Goal: Information Seeking & Learning: Compare options

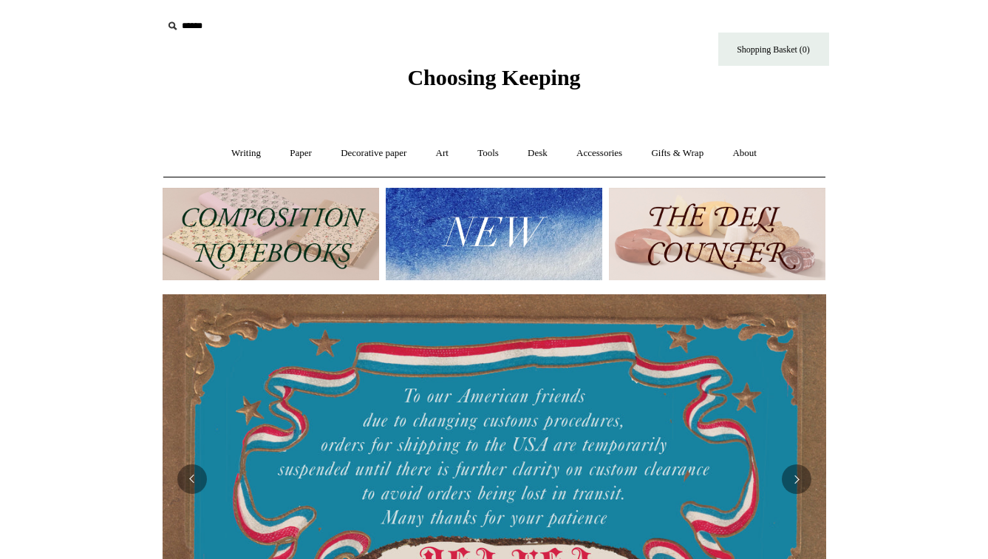
click at [268, 229] on img at bounding box center [271, 234] width 217 height 92
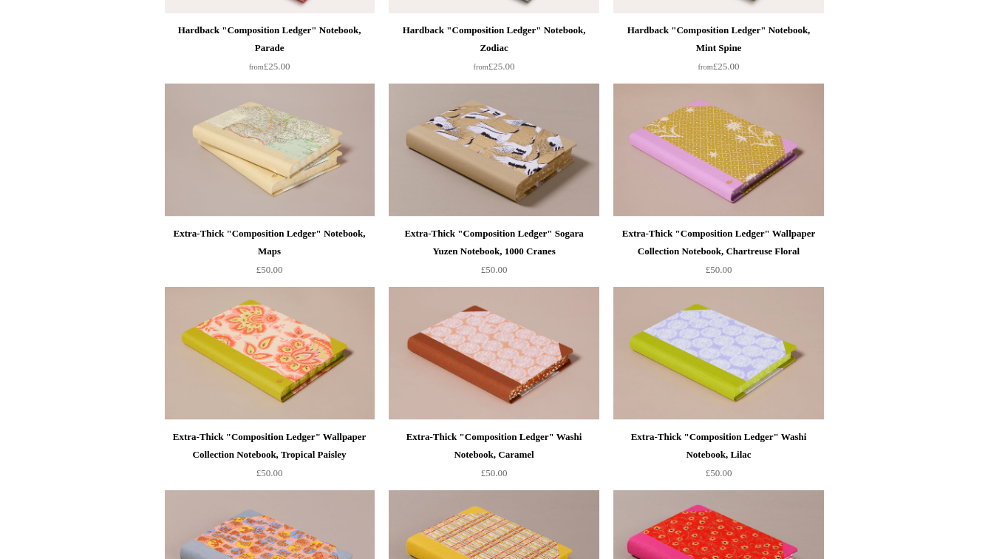
scroll to position [755, 0]
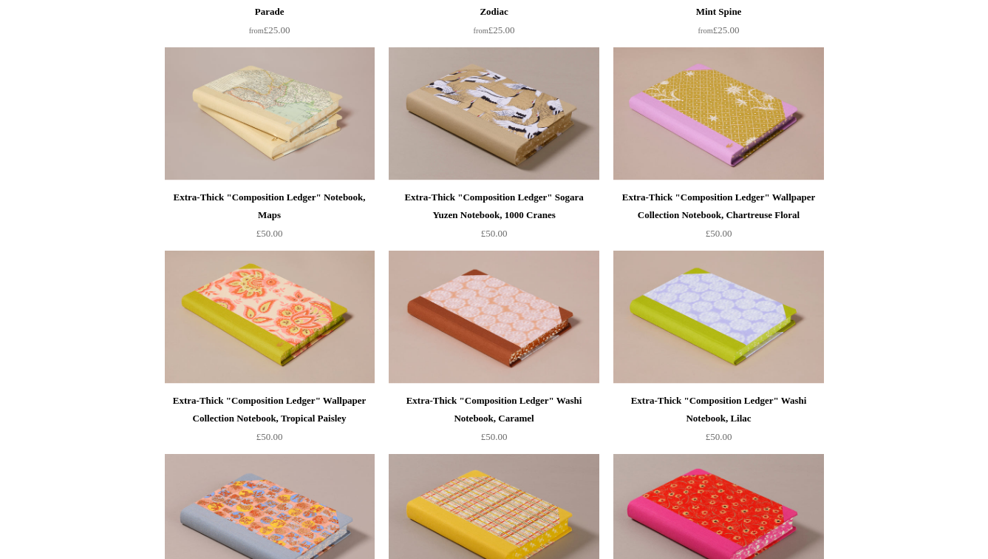
click at [273, 195] on div "Extra-Thick "Composition Ledger" Notebook, Maps" at bounding box center [269, 205] width 202 height 35
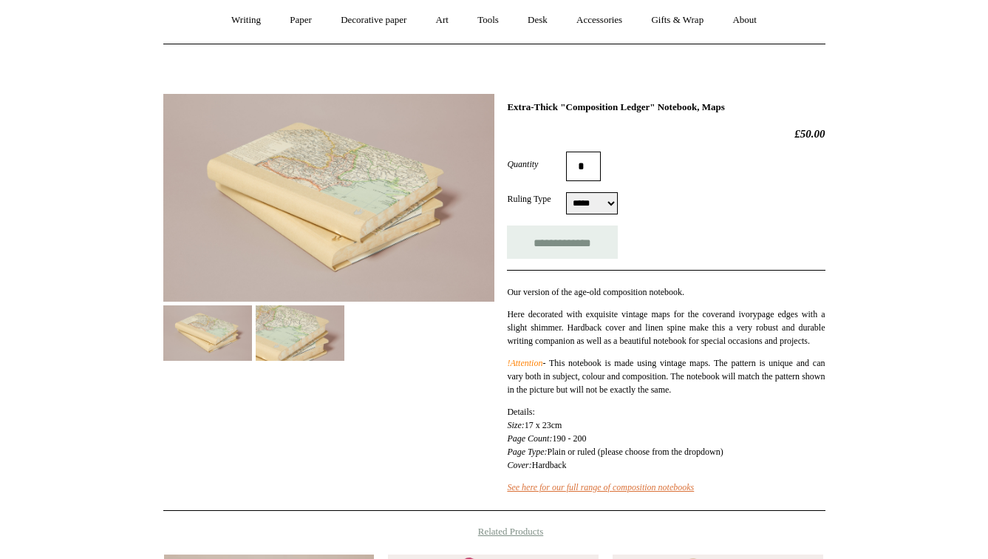
scroll to position [134, 0]
click at [330, 337] on img at bounding box center [300, 331] width 89 height 55
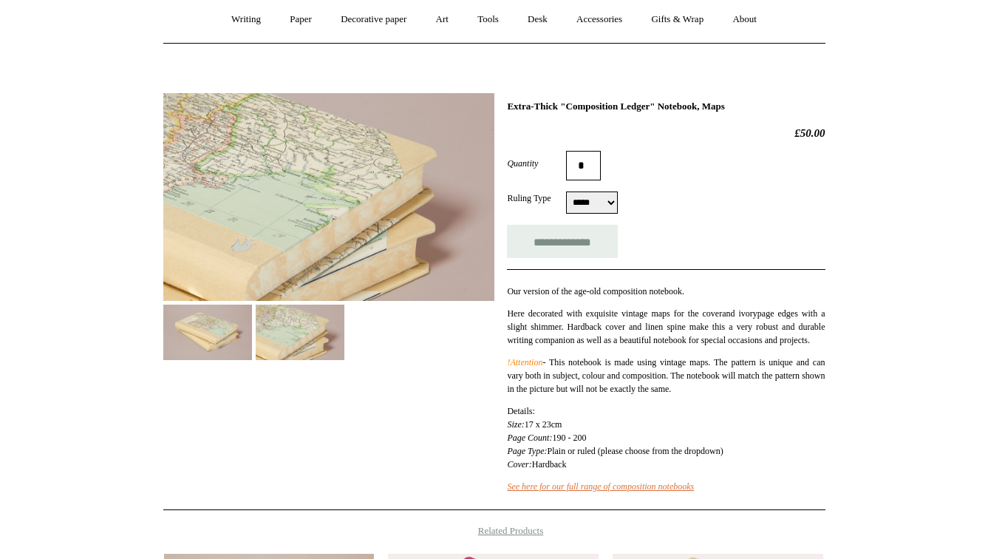
click at [488, 350] on div at bounding box center [328, 221] width 331 height 279
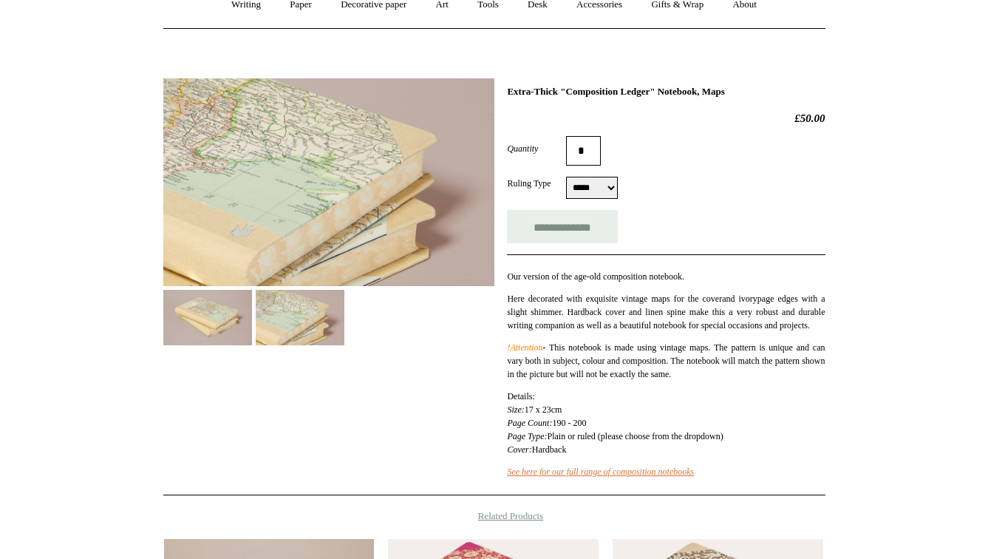
scroll to position [93, 0]
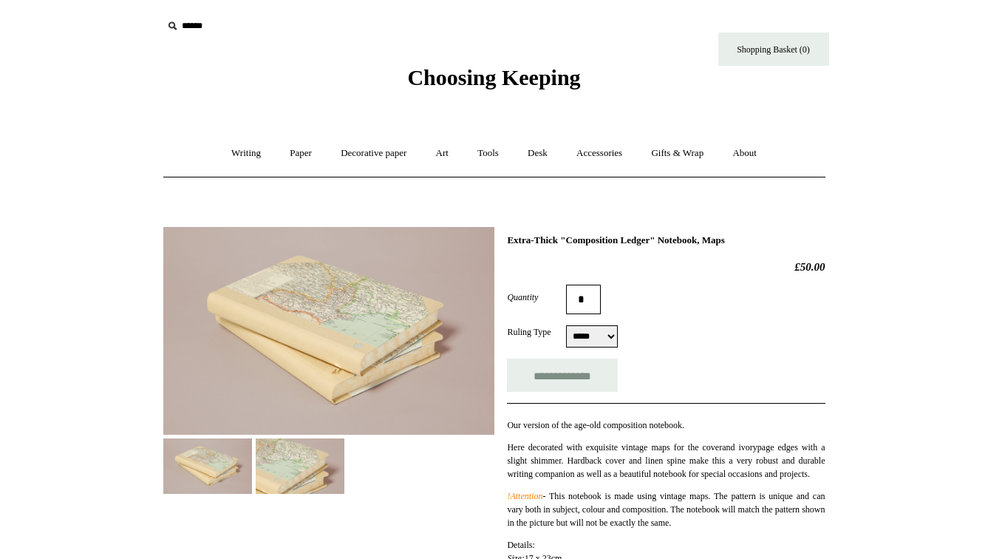
scroll to position [93, 0]
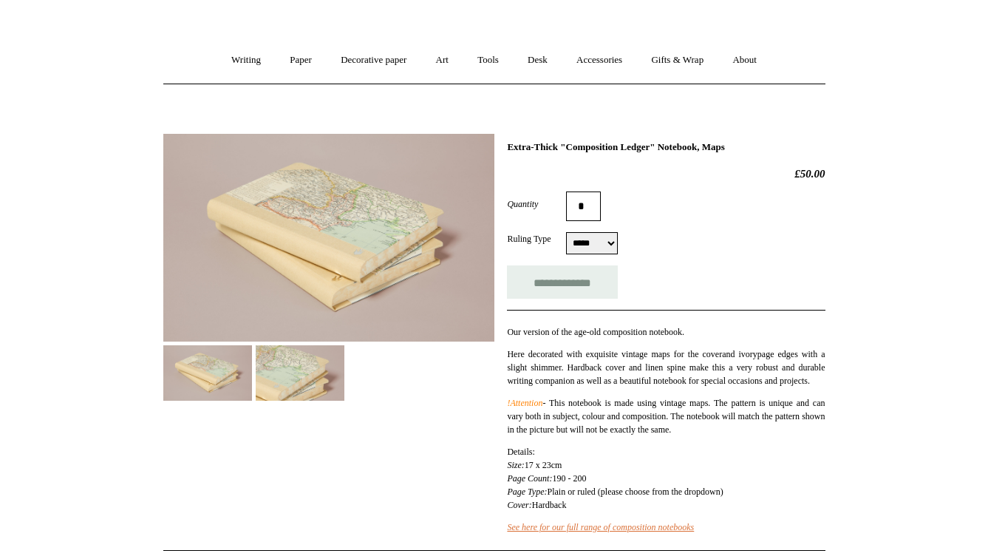
click at [288, 267] on img at bounding box center [328, 238] width 331 height 208
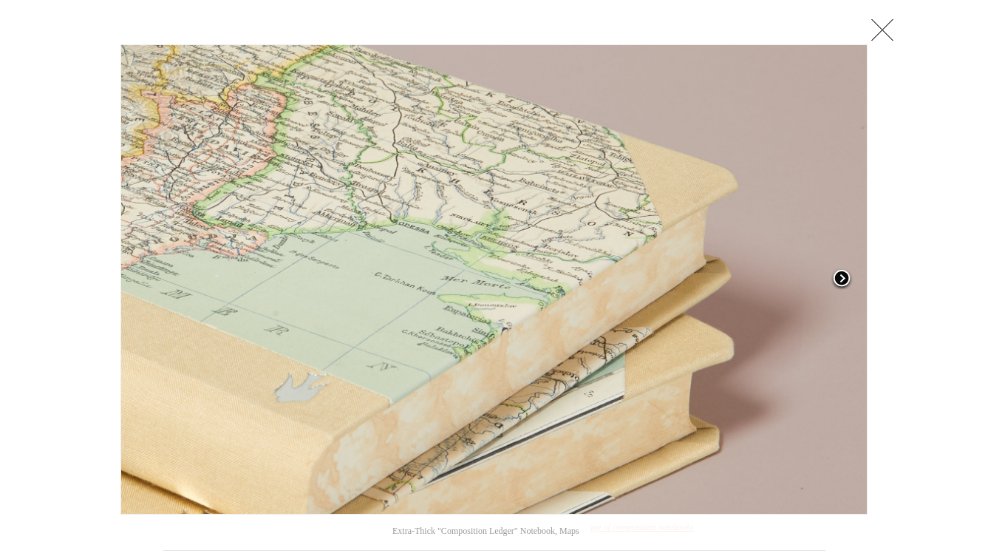
click at [840, 278] on span at bounding box center [842, 279] width 22 height 22
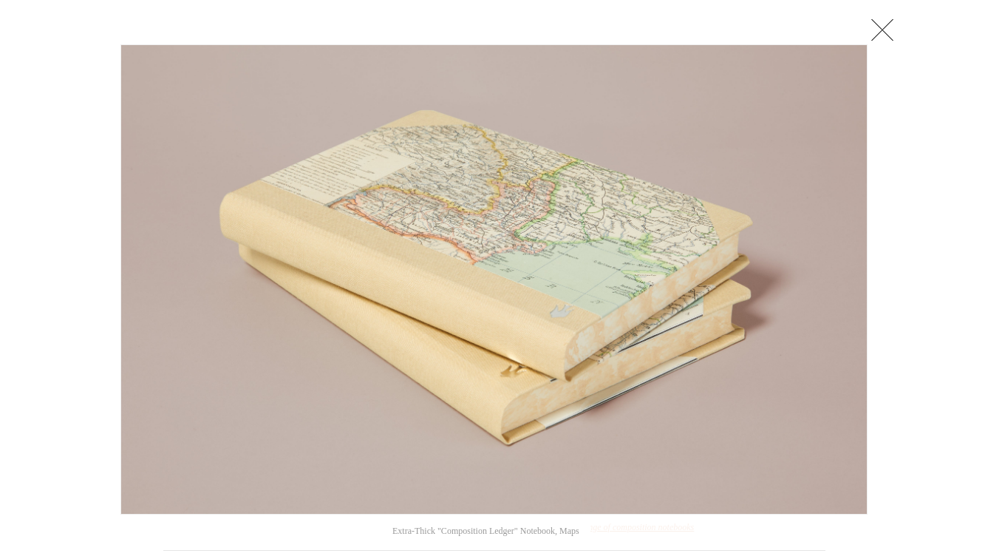
click at [890, 26] on link at bounding box center [883, 30] width 30 height 30
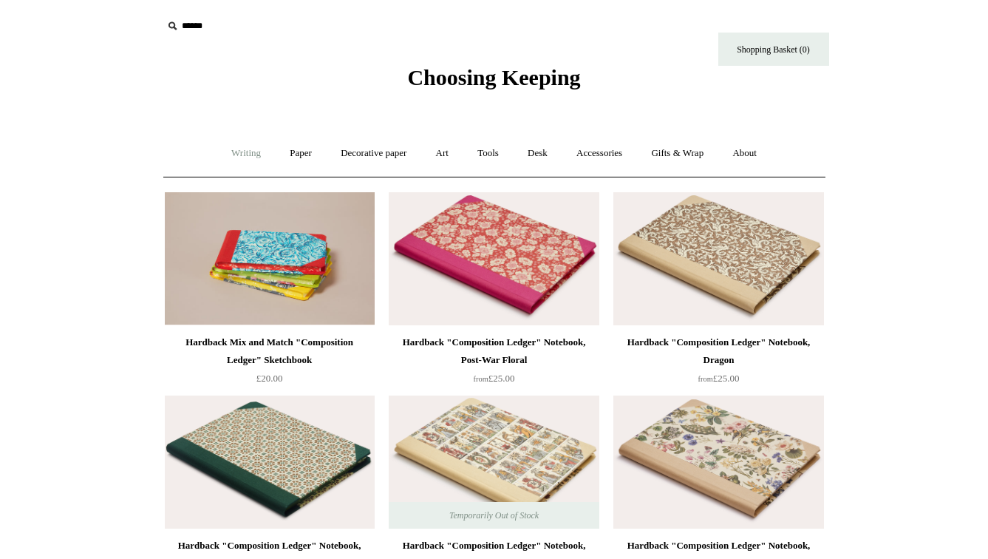
click at [236, 154] on link "Writing +" at bounding box center [246, 153] width 56 height 39
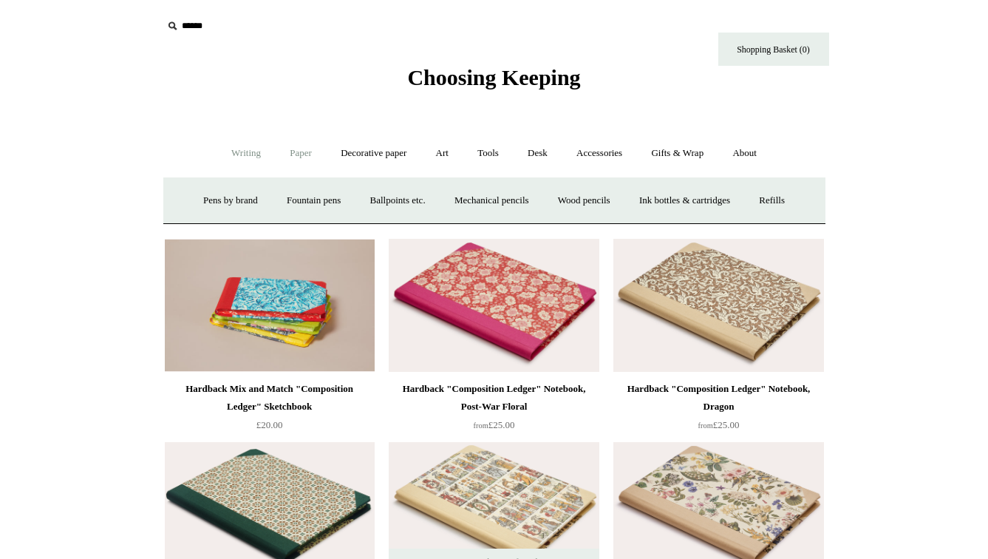
click at [302, 151] on link "Paper +" at bounding box center [300, 153] width 49 height 39
click at [279, 197] on link "Notebooks +" at bounding box center [287, 200] width 68 height 39
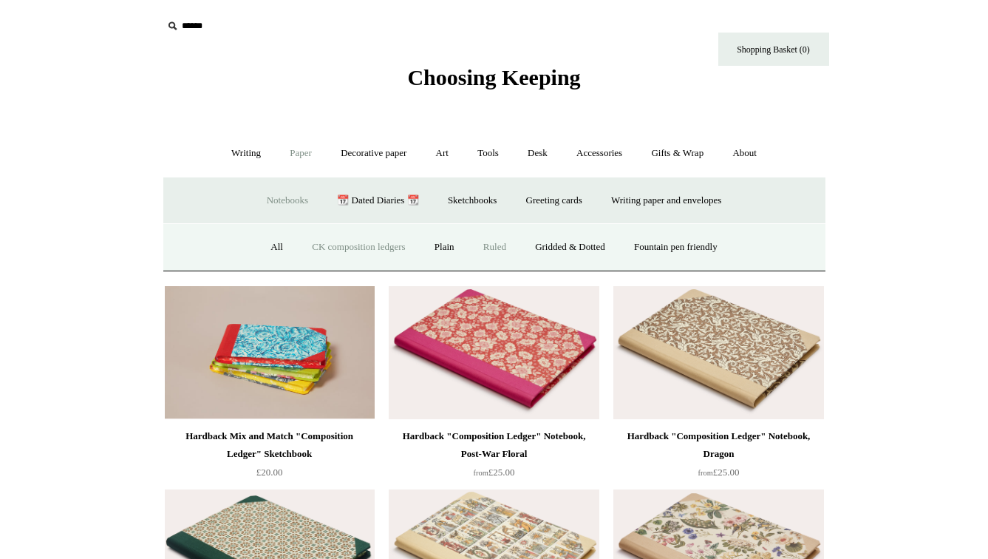
click at [488, 245] on link "Ruled" at bounding box center [495, 247] width 50 height 39
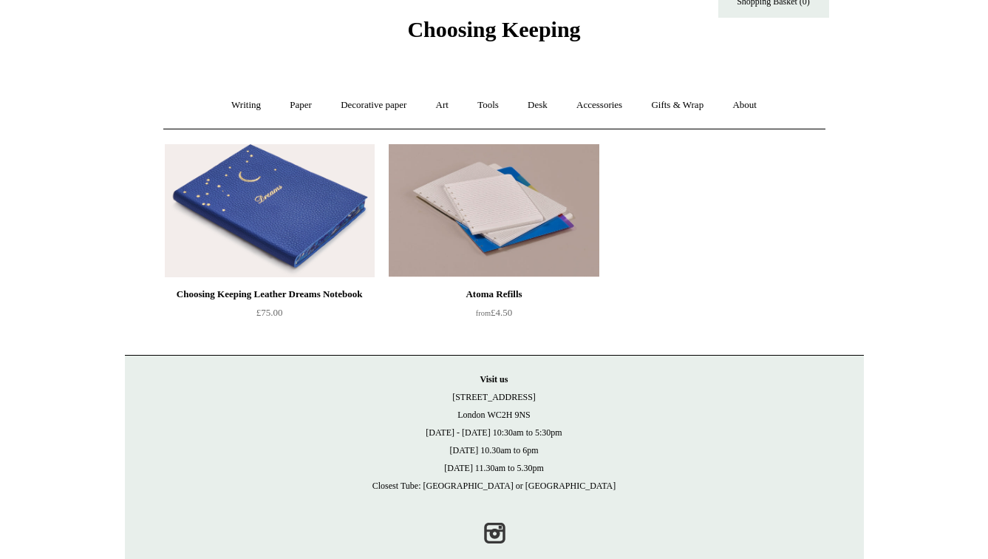
scroll to position [75, 0]
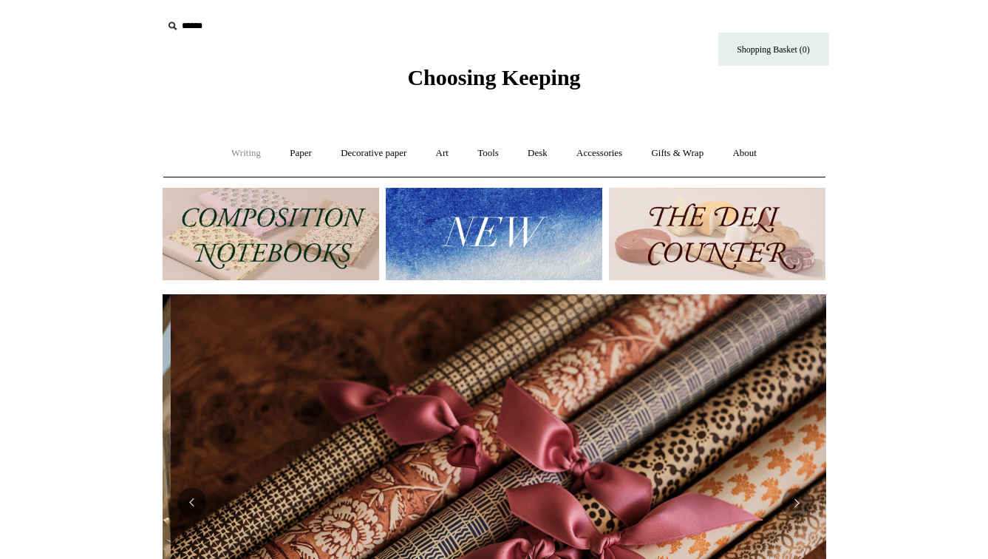
scroll to position [0, 1327]
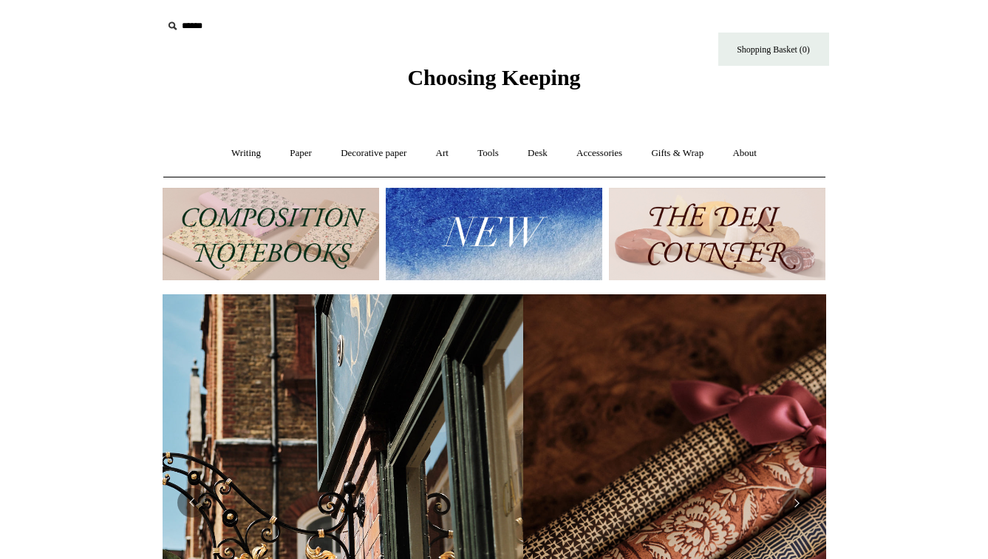
click at [294, 228] on img at bounding box center [271, 234] width 217 height 92
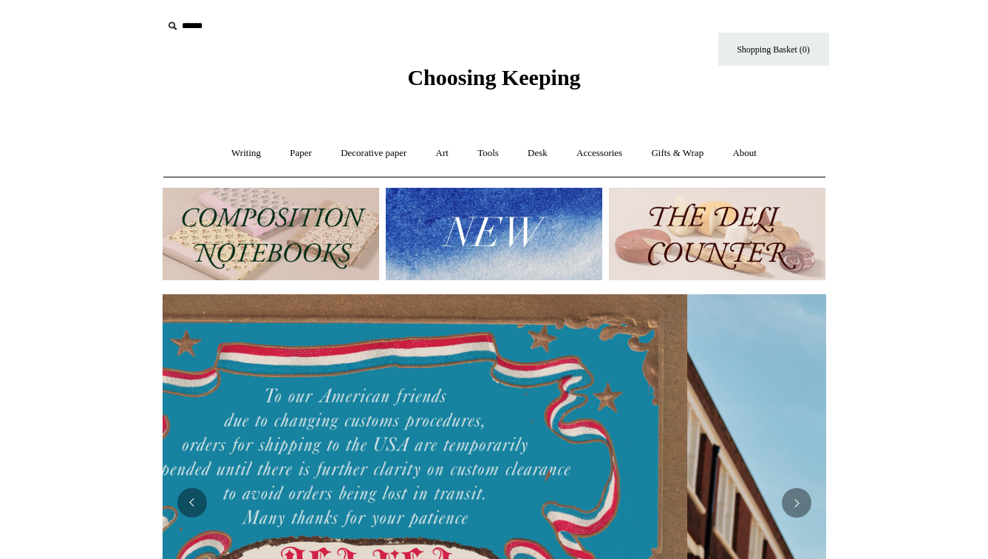
scroll to position [0, 16]
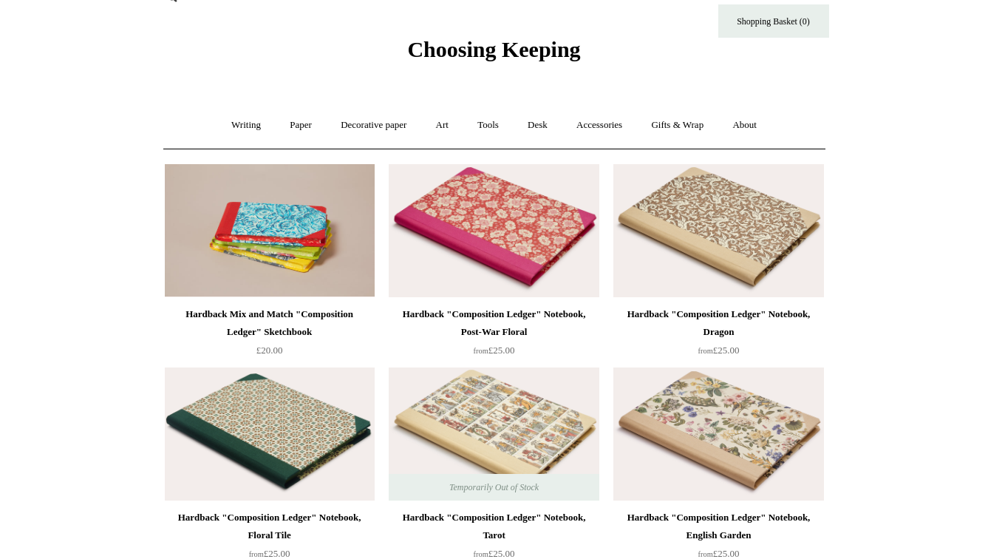
scroll to position [27, 0]
click at [250, 126] on link "Writing +" at bounding box center [246, 125] width 56 height 39
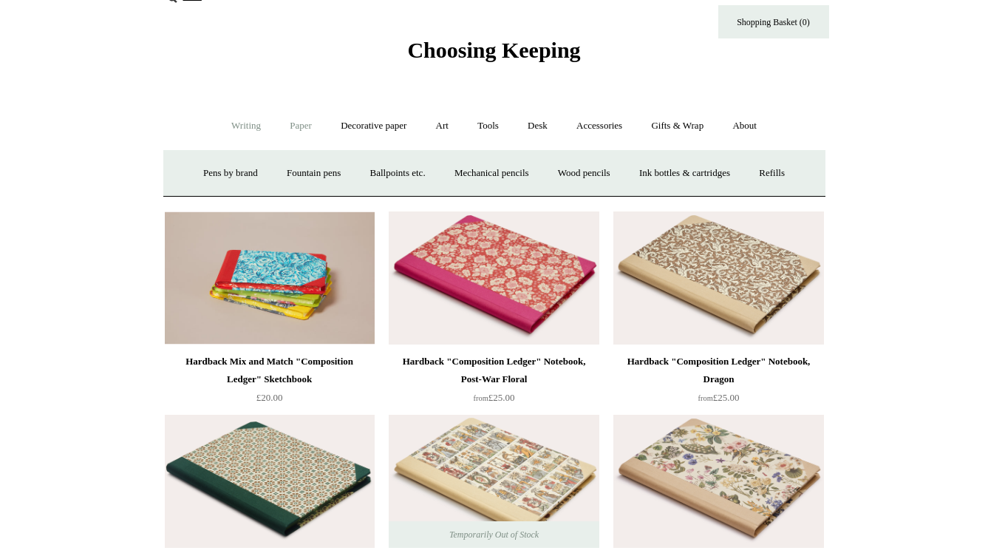
click at [292, 125] on link "Paper +" at bounding box center [300, 125] width 49 height 39
click at [273, 171] on link "Notebooks +" at bounding box center [287, 173] width 68 height 39
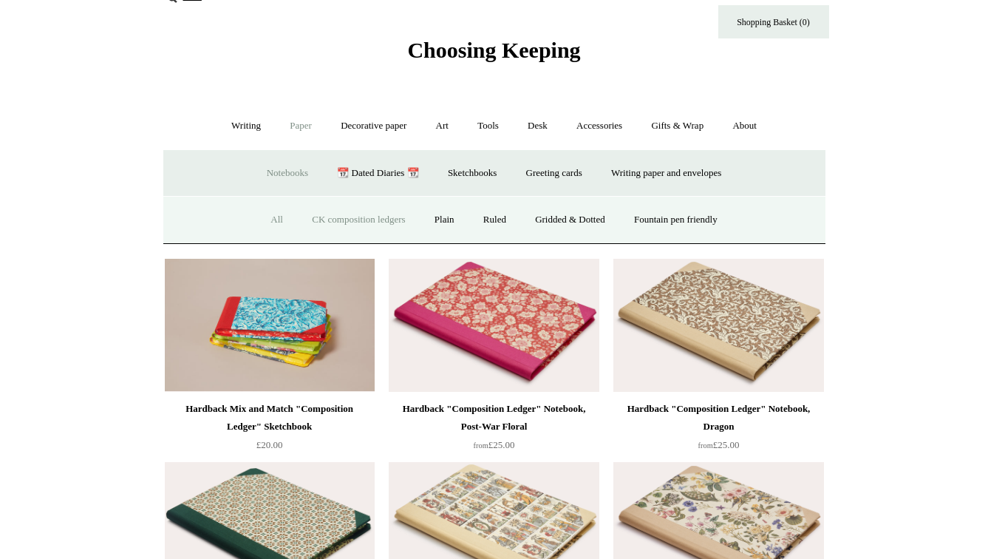
click at [268, 214] on link "All" at bounding box center [276, 219] width 39 height 39
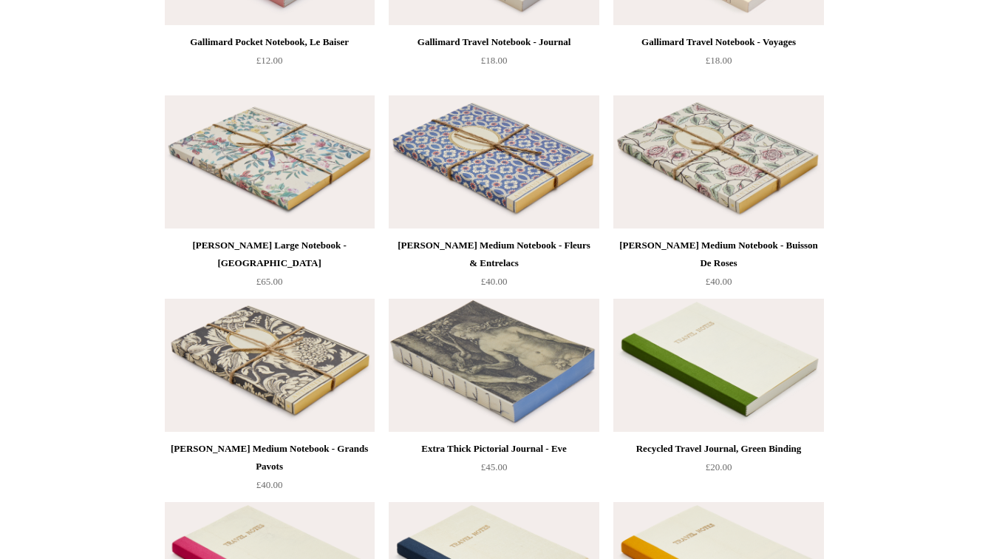
scroll to position [4973, 0]
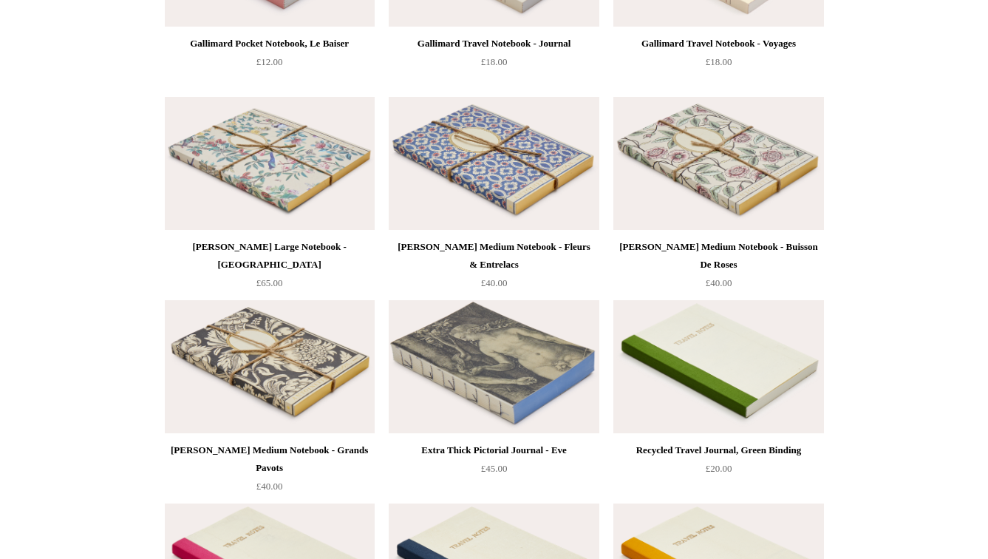
click at [255, 350] on img at bounding box center [270, 366] width 210 height 133
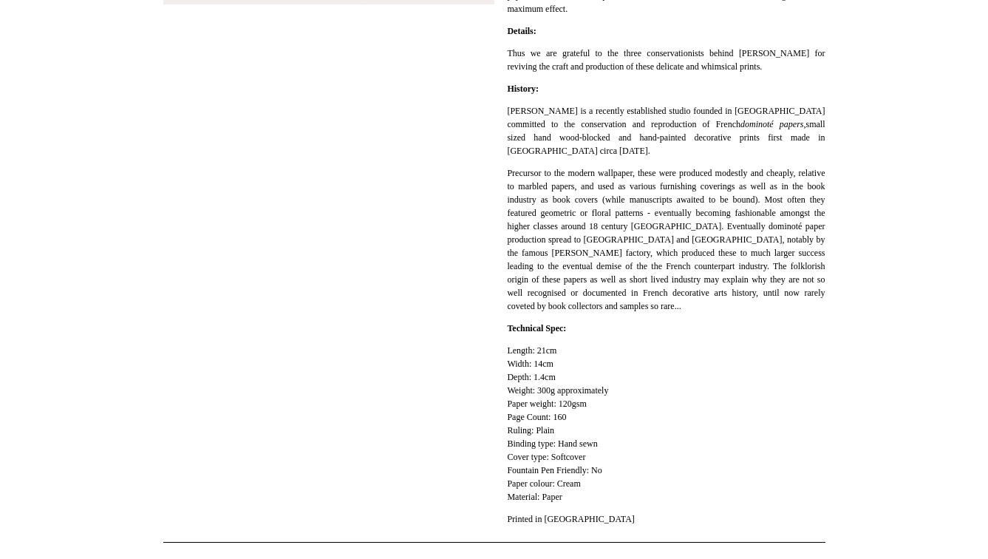
scroll to position [413, 0]
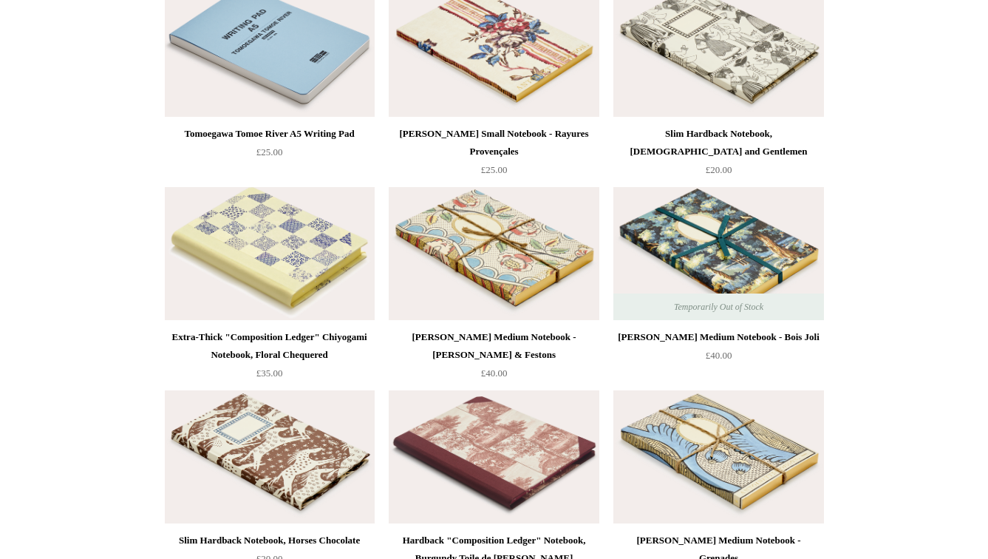
scroll to position [7242, 0]
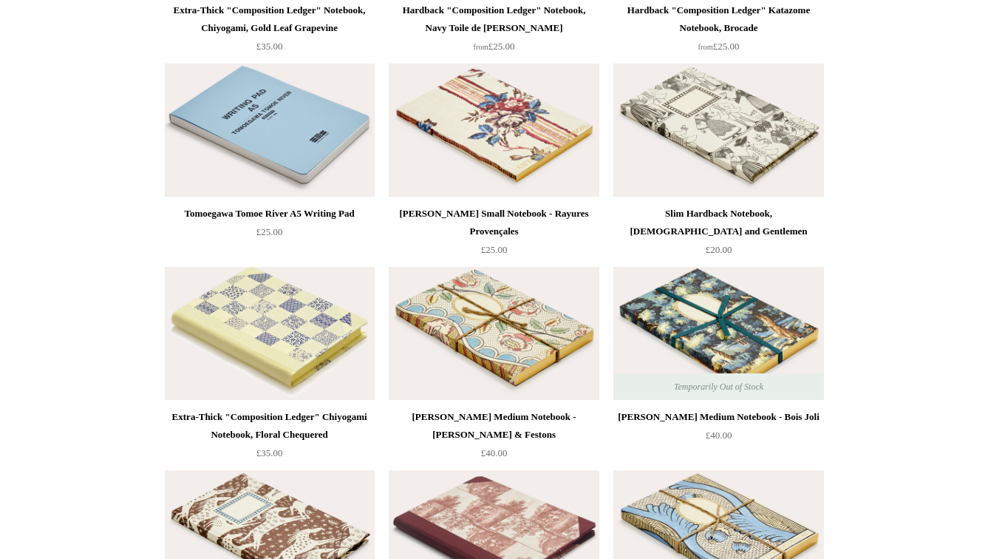
click at [673, 330] on img at bounding box center [718, 333] width 210 height 133
